Goal: Information Seeking & Learning: Find specific page/section

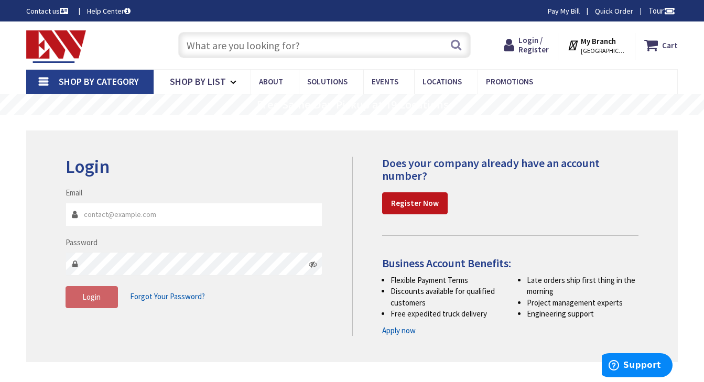
click at [151, 217] on input "Email" at bounding box center [194, 215] width 257 height 24
click at [122, 216] on input "Email" at bounding box center [194, 215] width 257 height 24
type input "[EMAIL_ADDRESS][DOMAIN_NAME]"
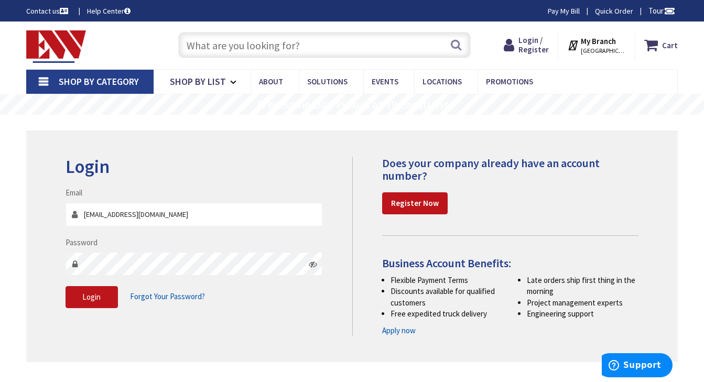
click at [314, 265] on icon at bounding box center [313, 264] width 8 height 8
click at [93, 296] on span "Login" at bounding box center [91, 297] width 18 height 10
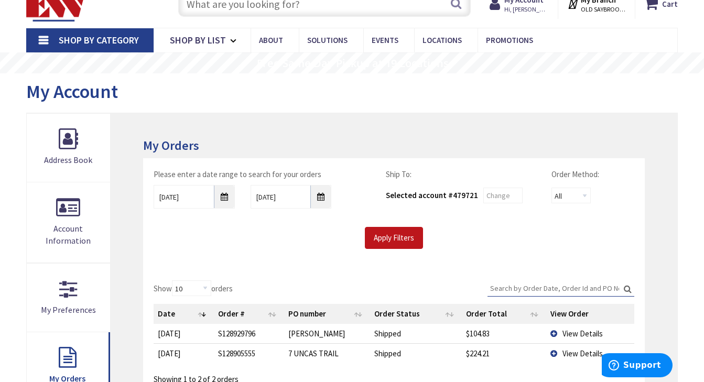
scroll to position [50, 0]
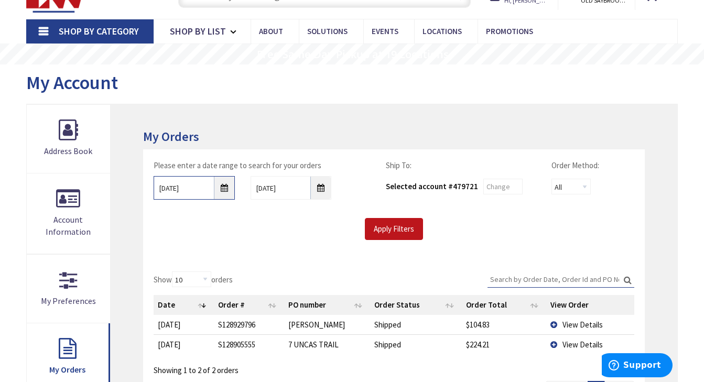
click at [221, 189] on input "9/30/2025" at bounding box center [194, 188] width 81 height 24
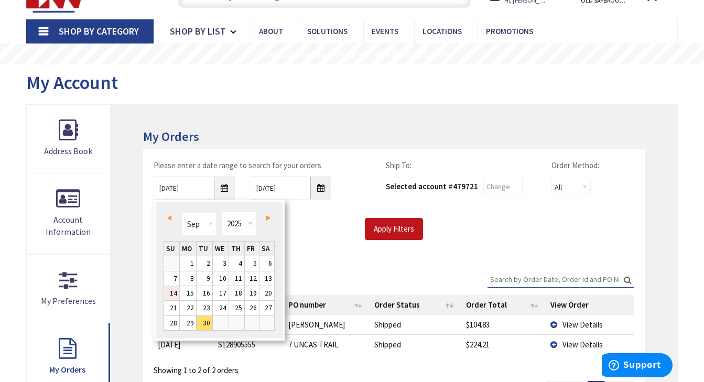
click at [175, 294] on link "14" at bounding box center [171, 293] width 15 height 14
type input "09/14/2025"
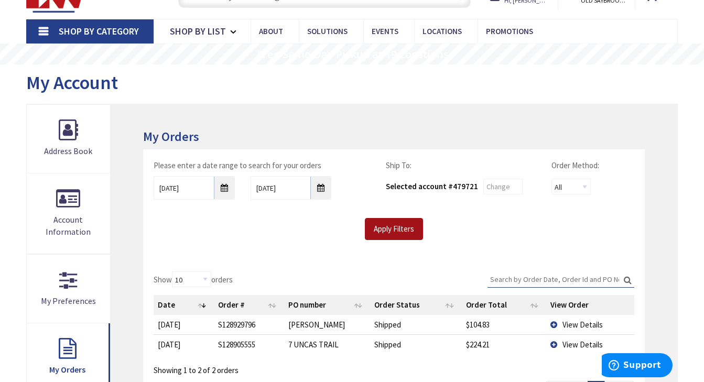
click at [395, 236] on input "Apply Filters" at bounding box center [394, 229] width 58 height 22
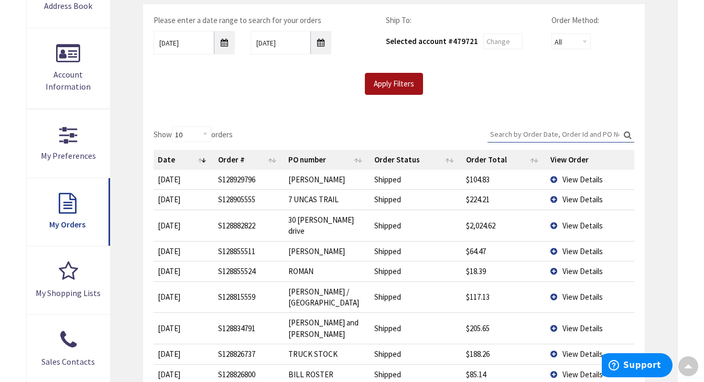
scroll to position [198, 0]
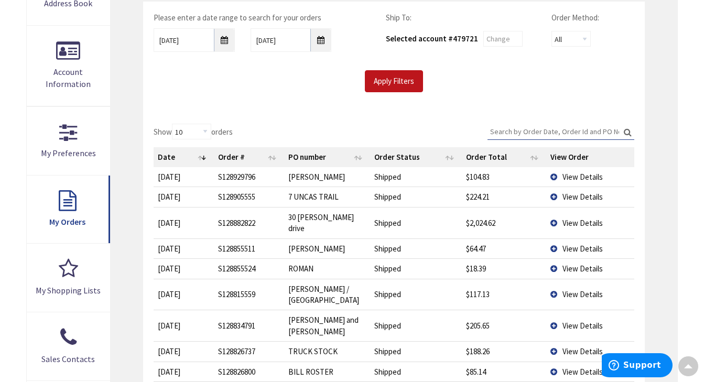
click at [565, 244] on span "View Details" at bounding box center [582, 249] width 40 height 10
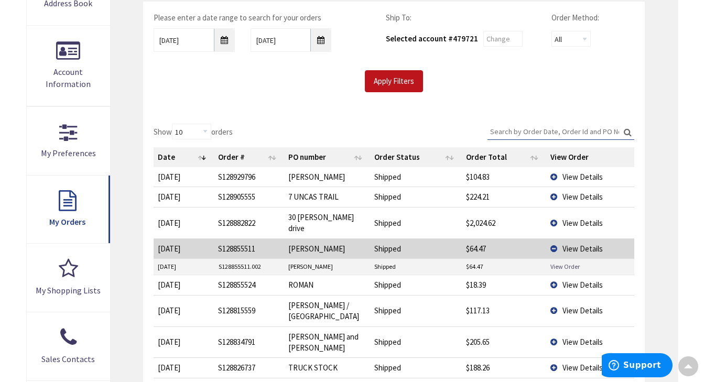
click at [556, 262] on link "View Order" at bounding box center [564, 266] width 29 height 9
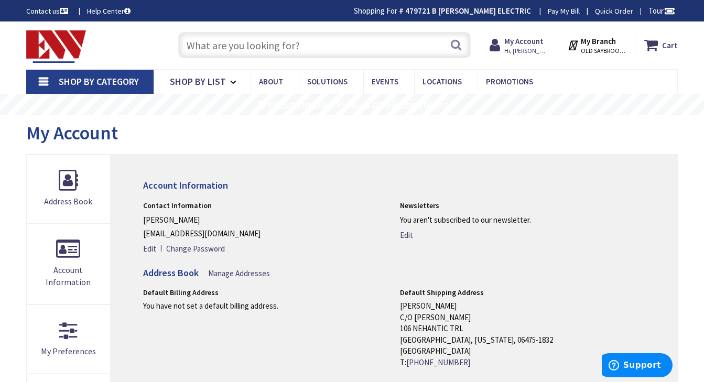
click at [214, 48] on input "text" at bounding box center [324, 45] width 292 height 26
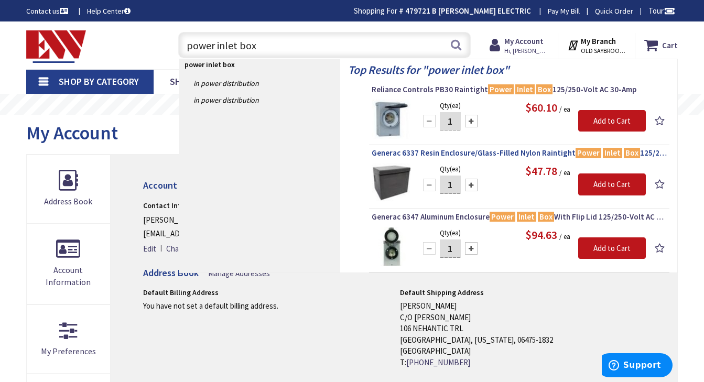
type input "power inlet box"
click at [515, 156] on span "Generac 6337 Resin Enclosure/Glass-Filled Nylon Raintight Power Inlet Box 125/2…" at bounding box center [519, 153] width 295 height 10
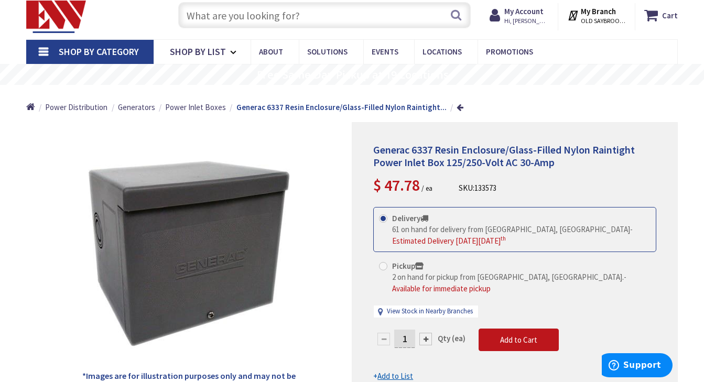
scroll to position [31, 0]
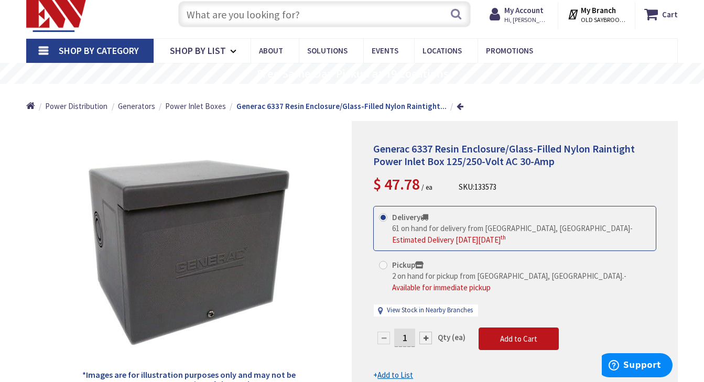
click at [356, 23] on input "text" at bounding box center [324, 14] width 292 height 26
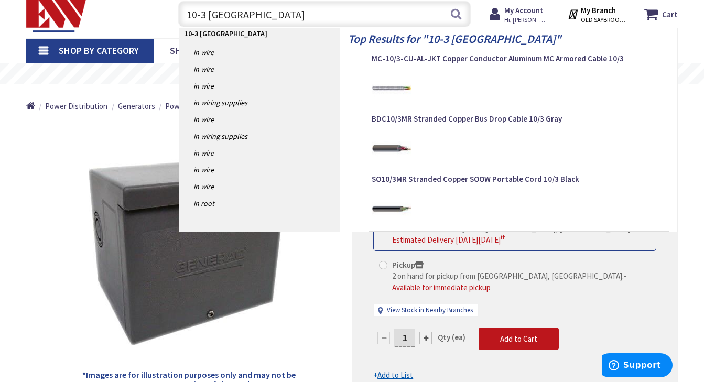
type input "10-3 romex"
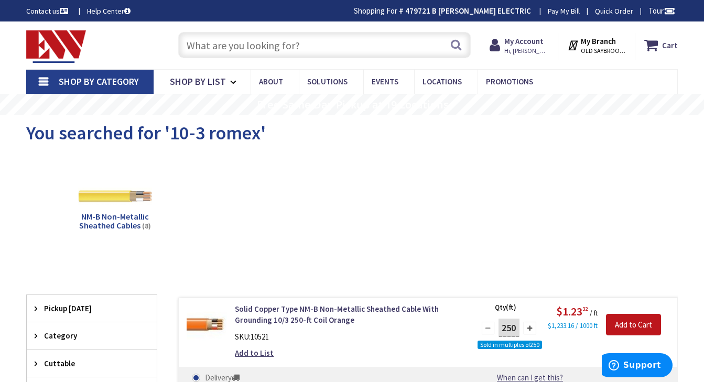
click at [276, 54] on input "text" at bounding box center [324, 45] width 292 height 26
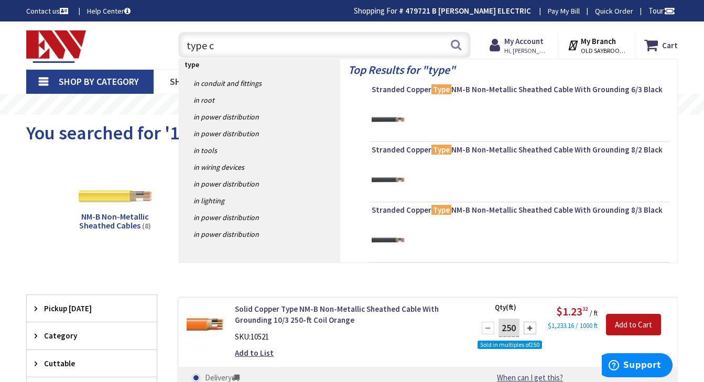
type input "type cc"
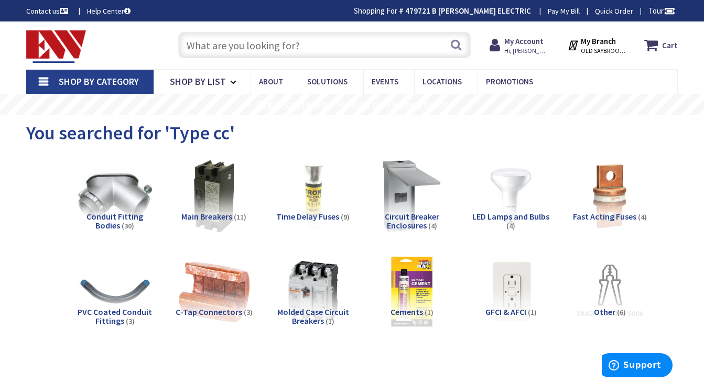
click at [230, 52] on input "text" at bounding box center [324, 45] width 292 height 26
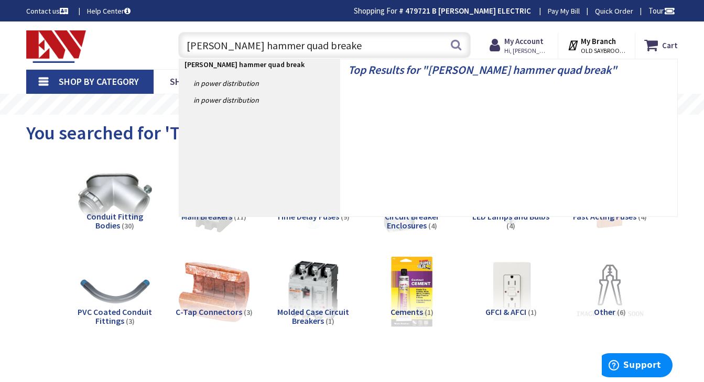
type input "[PERSON_NAME] hammer quad breaker"
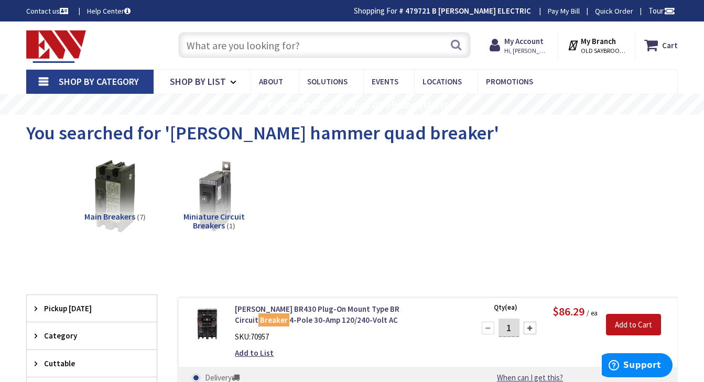
click at [296, 49] on input "text" at bounding box center [324, 45] width 292 height 26
click at [316, 49] on input "text" at bounding box center [324, 45] width 292 height 26
type input "twin circuit breaker"
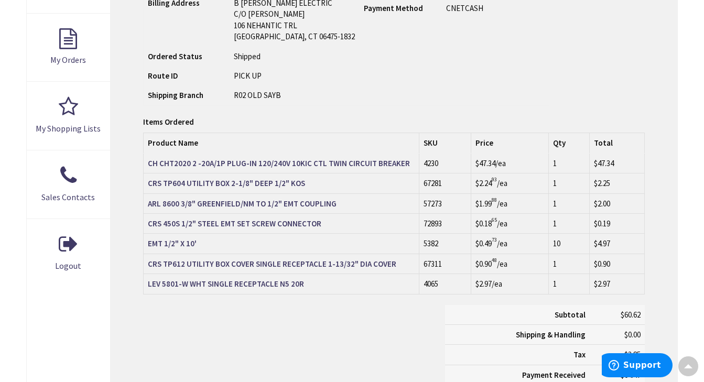
scroll to position [363, 0]
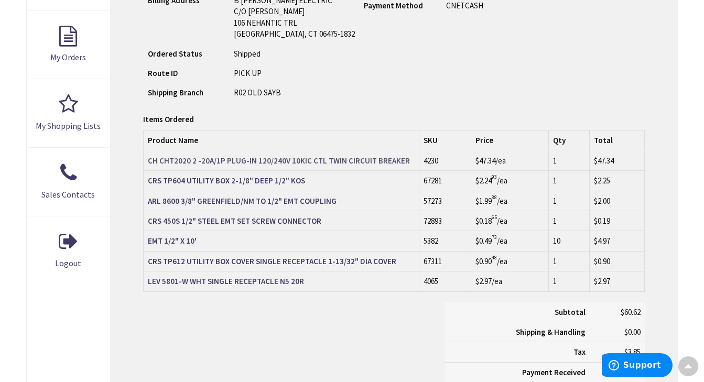
click at [372, 161] on strong "CH CHT2020 2 -20A/1P PLUG-IN 120/240V 10KIC CTL TWIN CIRCUIT BREAKER" at bounding box center [279, 161] width 262 height 10
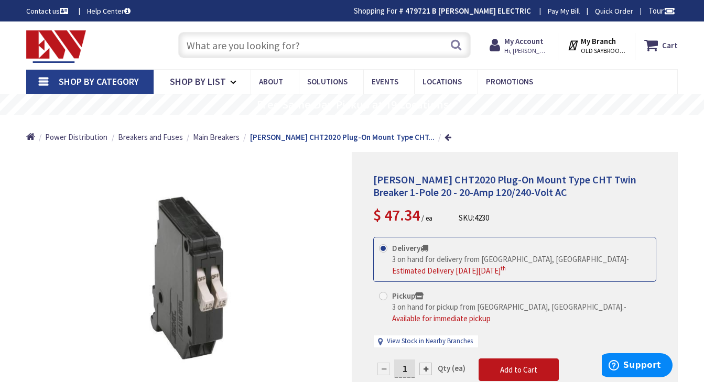
click at [283, 42] on input "text" at bounding box center [324, 45] width 292 height 26
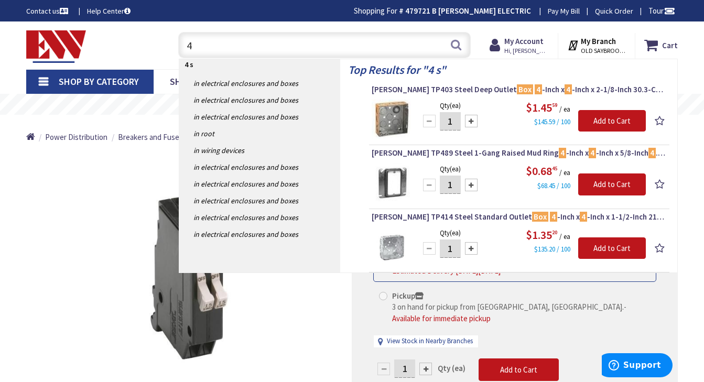
type input "4"
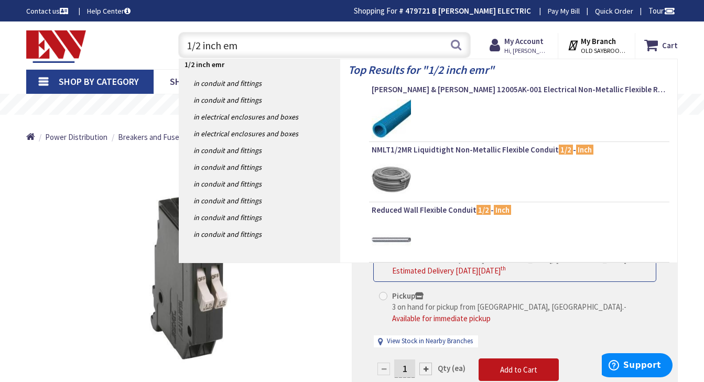
type input "1/2 inch emt"
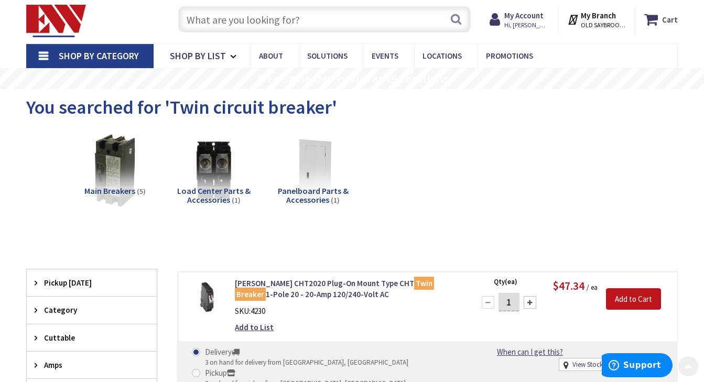
scroll to position [25, 0]
click at [263, 18] on input "text" at bounding box center [324, 20] width 292 height 26
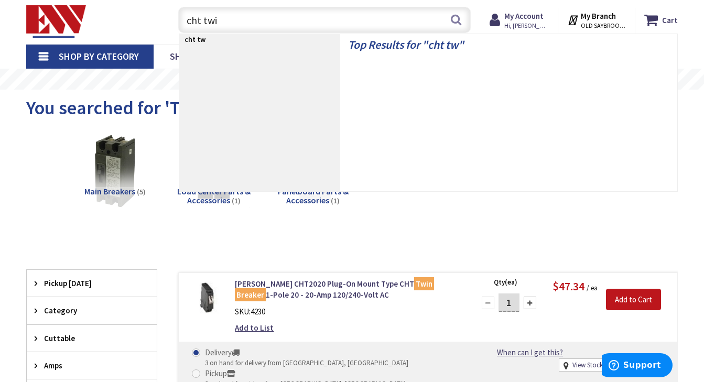
type input "cht twin"
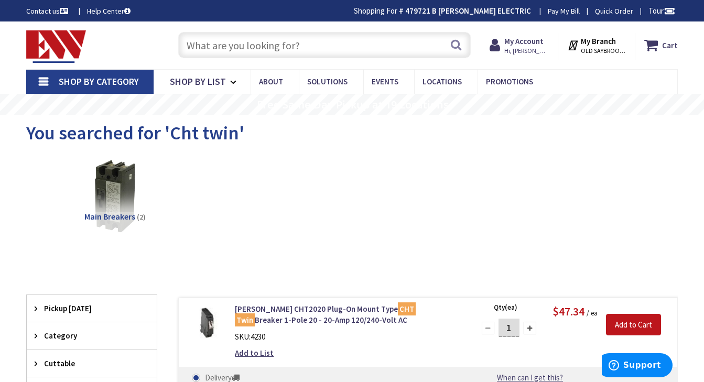
click at [197, 40] on input "text" at bounding box center [324, 45] width 292 height 26
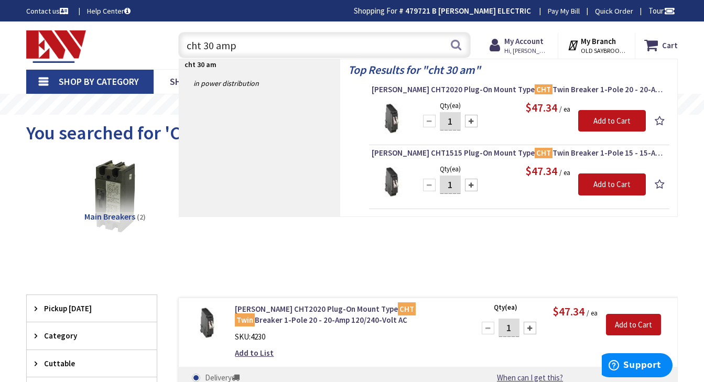
type input "cht 30 amp"
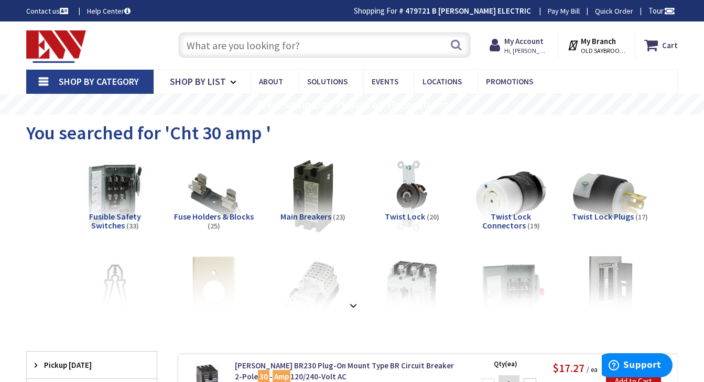
click at [339, 51] on input "text" at bounding box center [324, 45] width 292 height 26
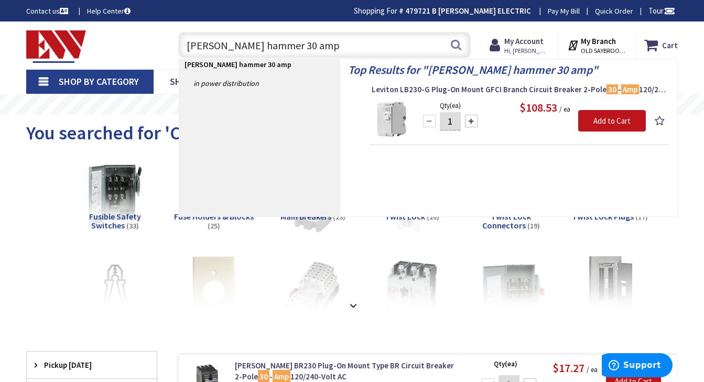
type input "cutler hammer 30 amp"
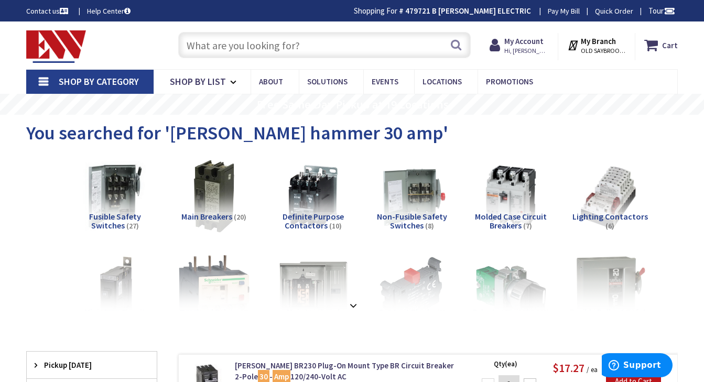
click at [279, 45] on input "text" at bounding box center [324, 45] width 292 height 26
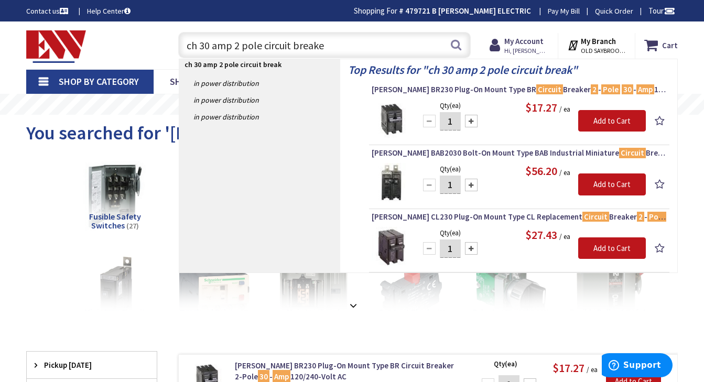
type input "ch 30 amp 2 pole circuit breaker"
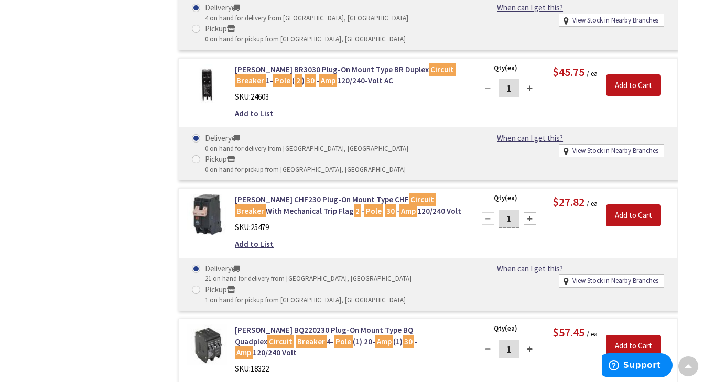
scroll to position [1187, 0]
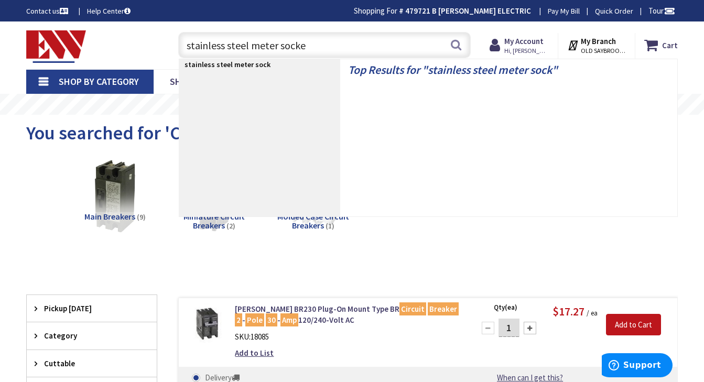
type input "stainless steel meter socket"
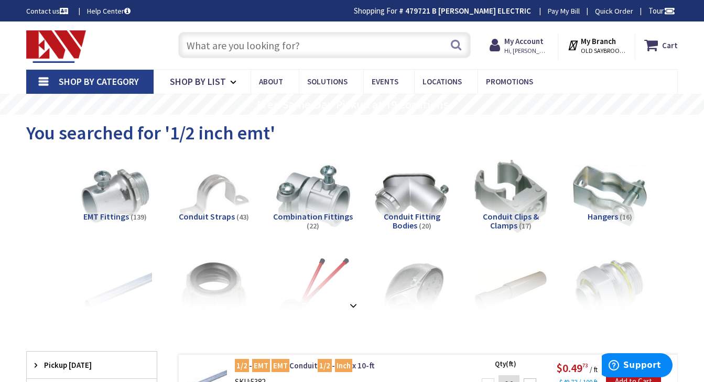
click at [272, 46] on input "text" at bounding box center [324, 45] width 292 height 26
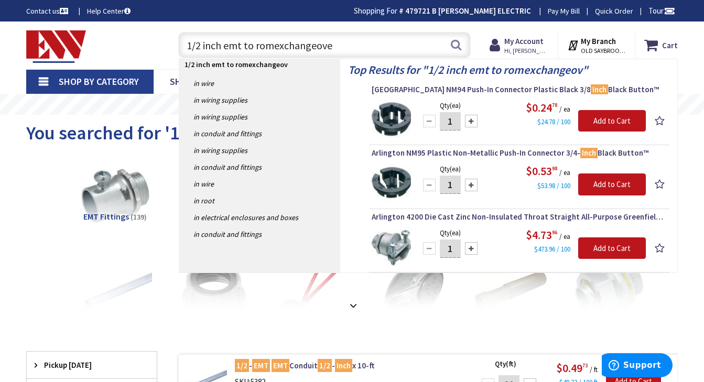
type input "1/2 inch emt to romexchangeover"
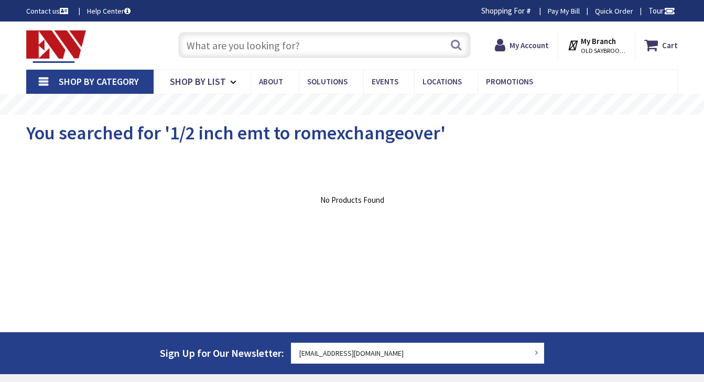
click at [242, 42] on input "text" at bounding box center [324, 45] width 292 height 26
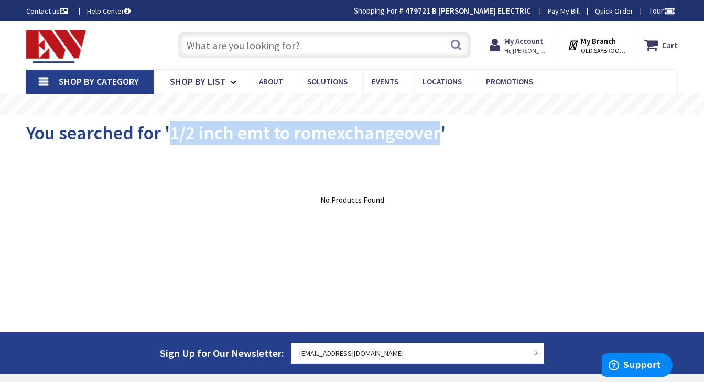
drag, startPoint x: 438, startPoint y: 138, endPoint x: 170, endPoint y: 143, distance: 267.9
click at [170, 143] on span "You searched for '1/2 inch emt to romexchangeover'" at bounding box center [235, 133] width 419 height 24
copy span "1/2 inch emt to romexchangeover"
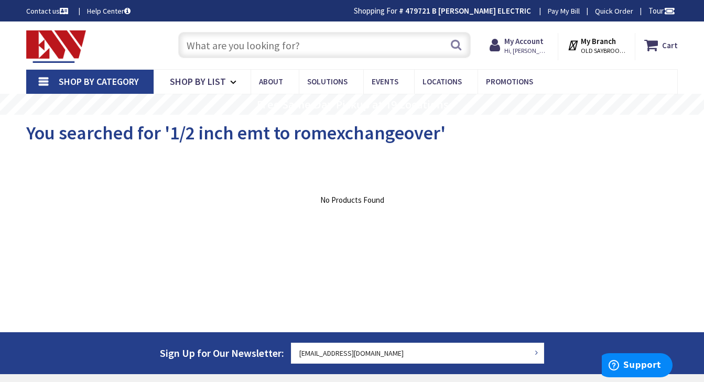
click at [237, 51] on input "text" at bounding box center [324, 45] width 292 height 26
paste input "1/2 inch emt to romexchangeover"
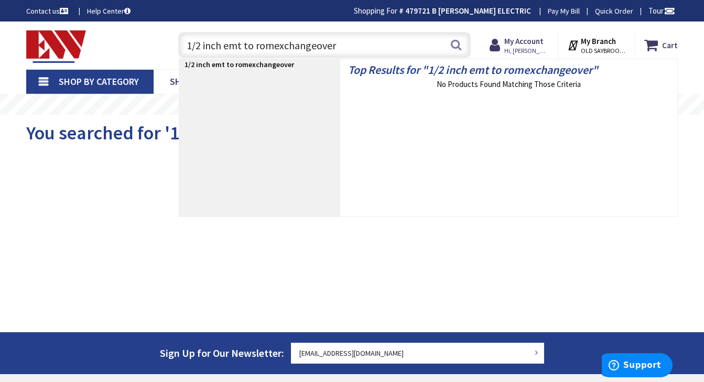
click at [286, 47] on input "1/2 inch emt to romexchangeover" at bounding box center [324, 45] width 292 height 26
click at [283, 47] on input "1/2 inch emt to romexchangeover" at bounding box center [324, 45] width 292 height 26
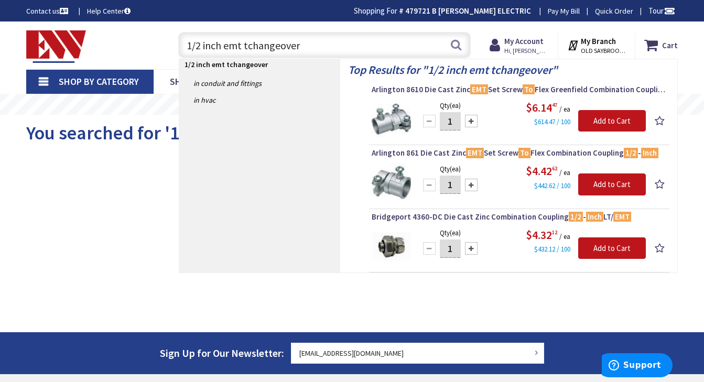
type input "1/2 inch emt changeover"
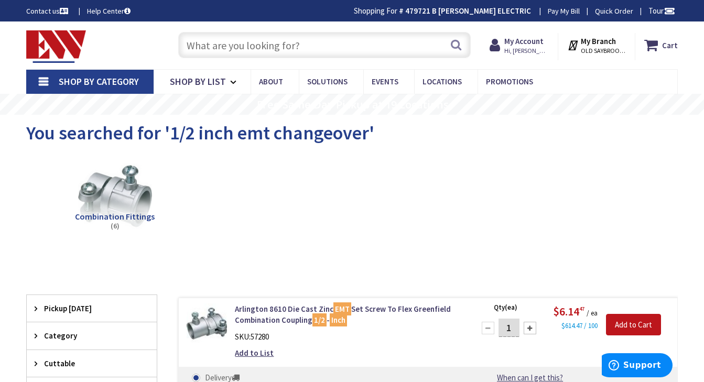
click at [232, 39] on input "text" at bounding box center [324, 45] width 292 height 26
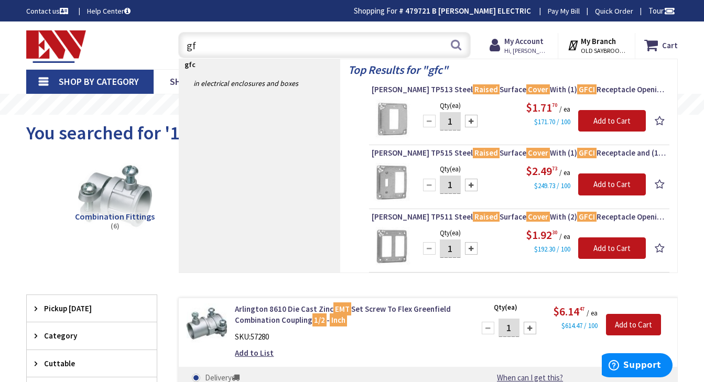
type input "g"
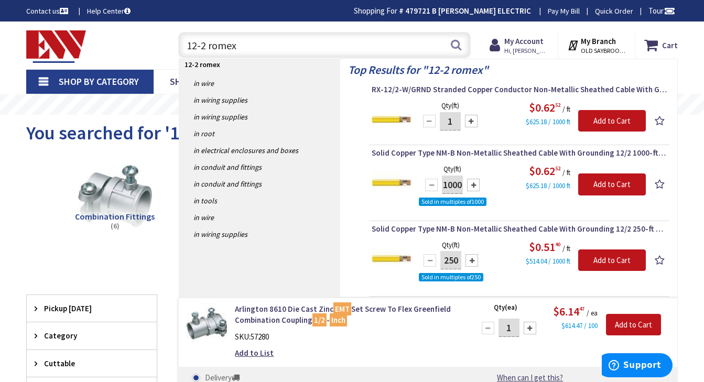
type input "12-2 romex"
